Goal: Find specific page/section: Find specific page/section

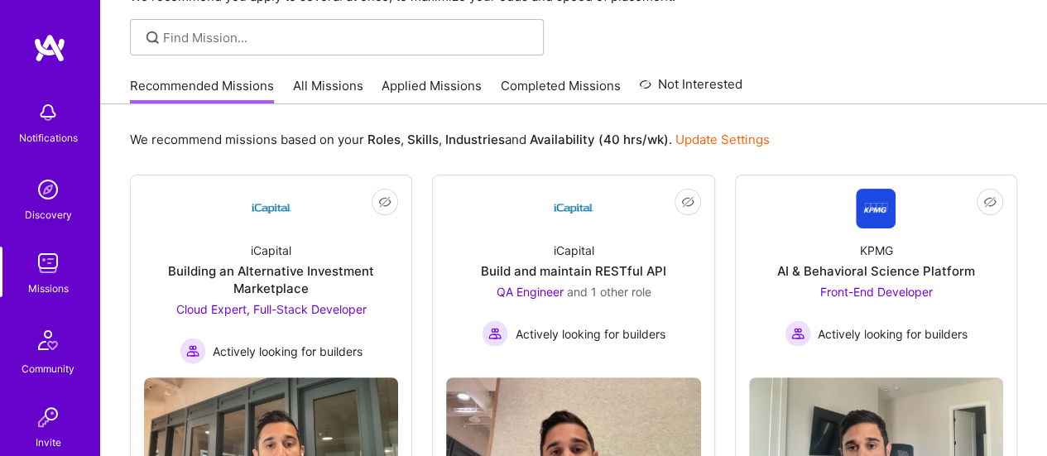
scroll to position [93, 0]
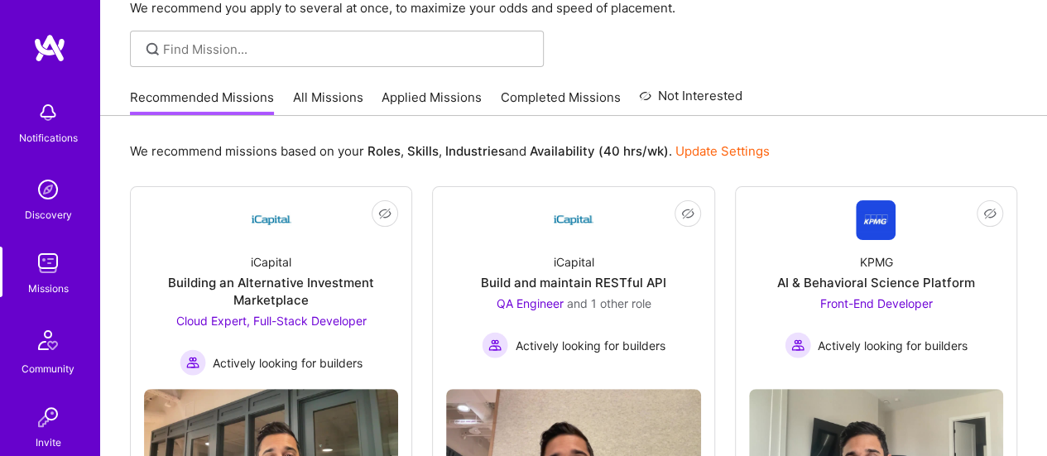
click at [571, 97] on link "Completed Missions" at bounding box center [561, 102] width 120 height 27
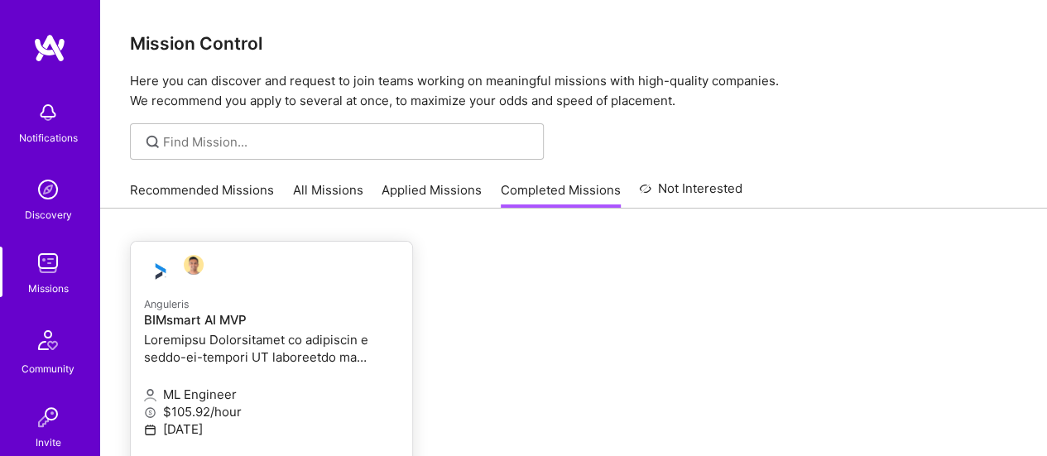
click at [268, 342] on p at bounding box center [271, 348] width 255 height 35
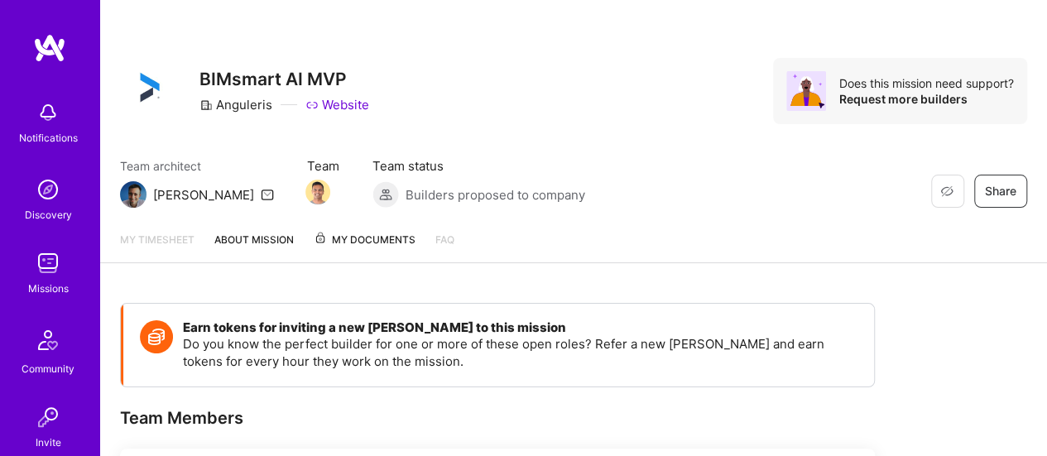
click at [402, 239] on span "My Documents" at bounding box center [365, 240] width 102 height 18
